Goal: Task Accomplishment & Management: Use online tool/utility

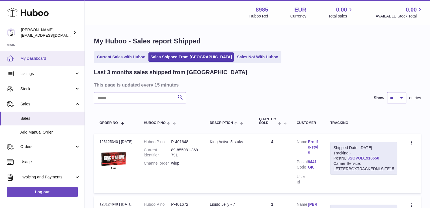
click at [48, 59] on span "My Dashboard" at bounding box center [50, 58] width 60 height 5
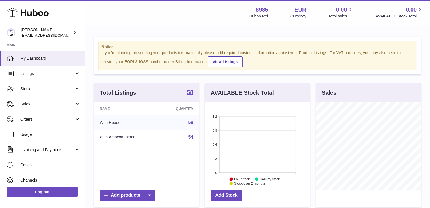
scroll to position [88, 105]
click at [32, 103] on span "Sales" at bounding box center [47, 104] width 54 height 5
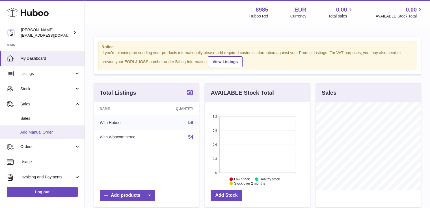
click at [40, 131] on span "Add Manual Order" at bounding box center [50, 132] width 60 height 5
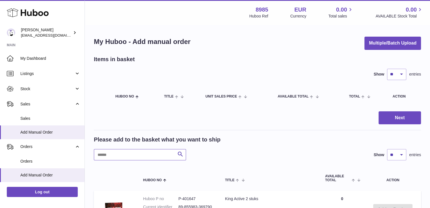
click at [105, 156] on input "text" at bounding box center [140, 154] width 92 height 11
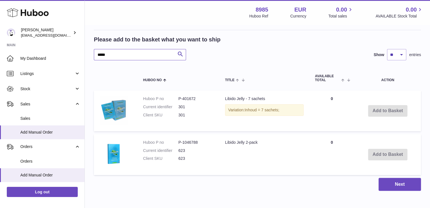
scroll to position [102, 0]
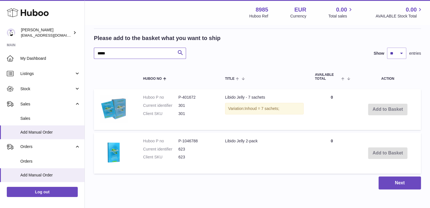
type input "*****"
click at [384, 107] on td "Add to Basket" at bounding box center [387, 109] width 66 height 41
